Goal: Task Accomplishment & Management: Complete application form

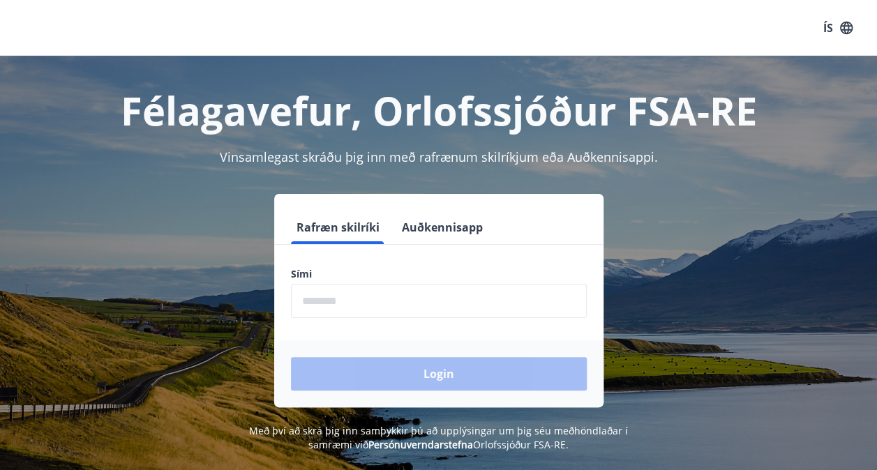
click at [375, 300] on input "phone" at bounding box center [439, 301] width 296 height 34
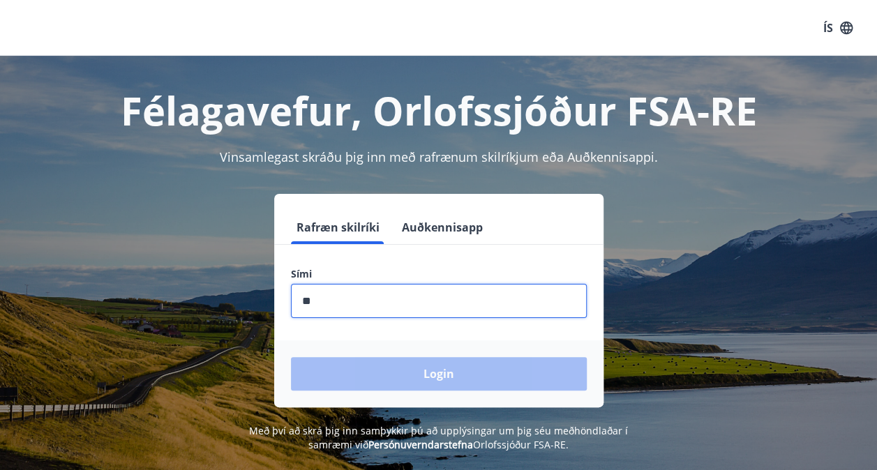
type input "*"
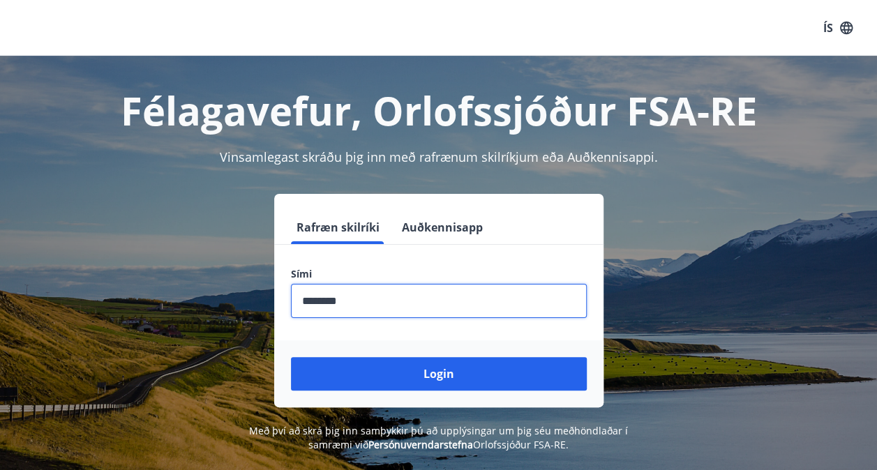
type input "********"
click at [291, 357] on button "Login" at bounding box center [439, 373] width 296 height 33
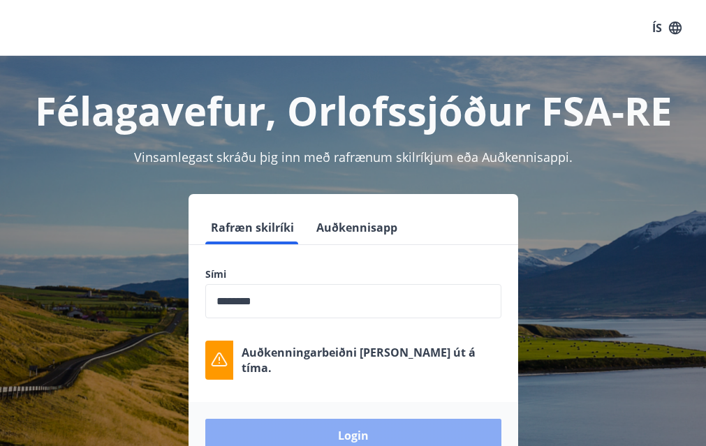
click at [387, 427] on button "Login" at bounding box center [353, 435] width 296 height 33
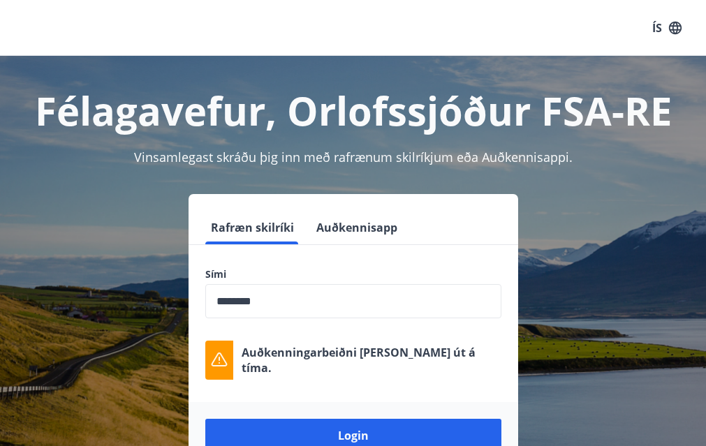
click at [348, 221] on button "Auðkennisapp" at bounding box center [357, 227] width 92 height 33
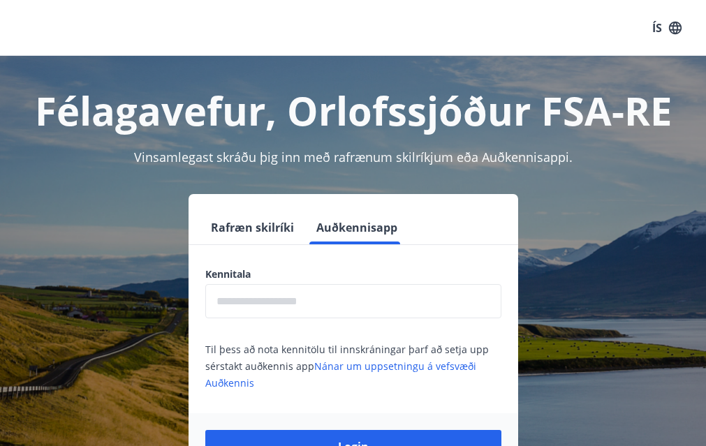
click at [230, 237] on button "Rafræn skilríki" at bounding box center [252, 227] width 94 height 33
